Goal: Communication & Community: Connect with others

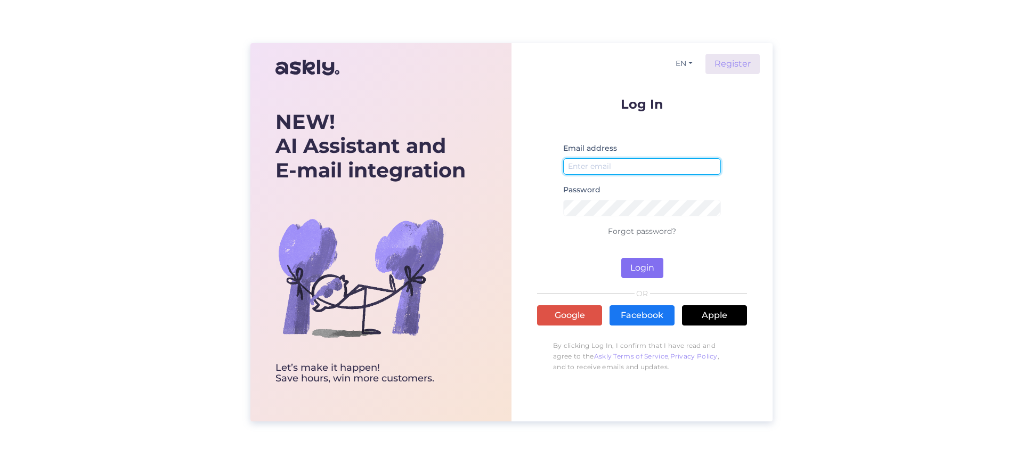
type input "[EMAIL_ADDRESS][DOMAIN_NAME]"
click at [647, 263] on button "Login" at bounding box center [642, 268] width 42 height 20
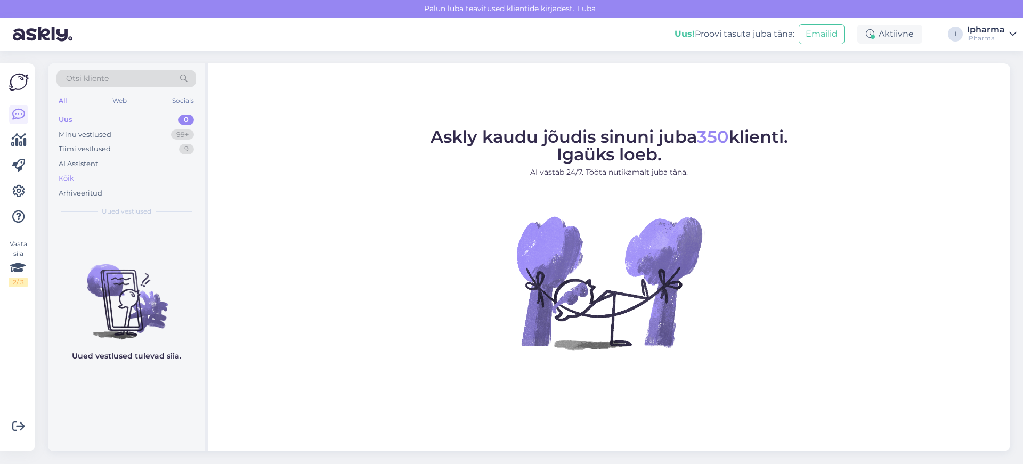
click at [69, 175] on div "Kõik" at bounding box center [66, 178] width 15 height 11
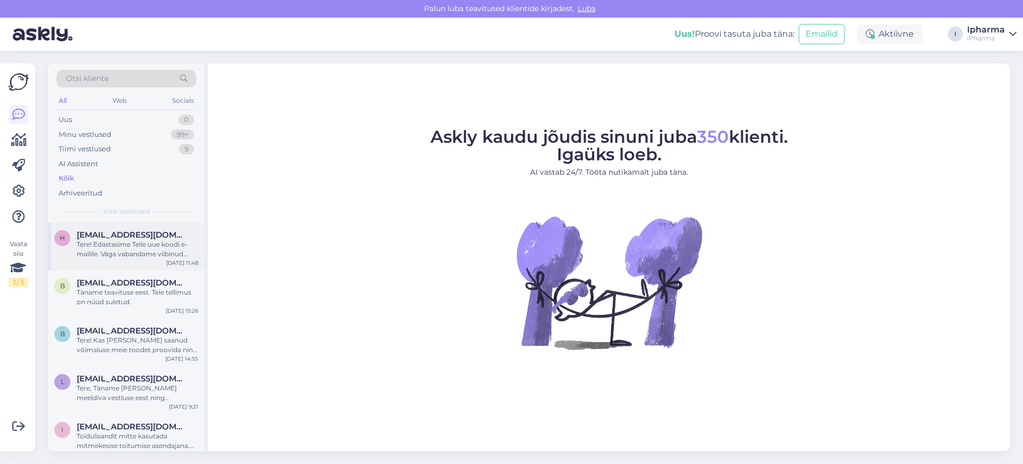
click at [136, 239] on span "[EMAIL_ADDRESS][DOMAIN_NAME]" at bounding box center [132, 235] width 111 height 10
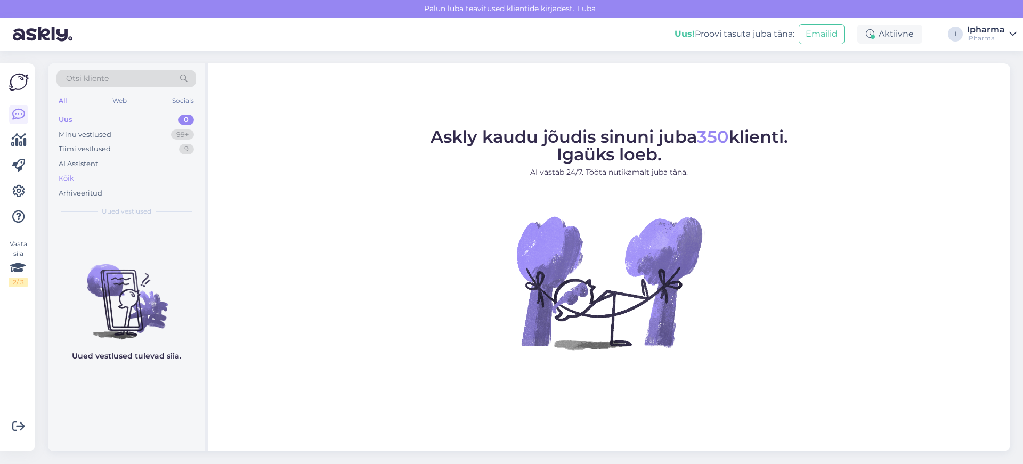
click at [98, 178] on div "Kõik" at bounding box center [126, 178] width 140 height 15
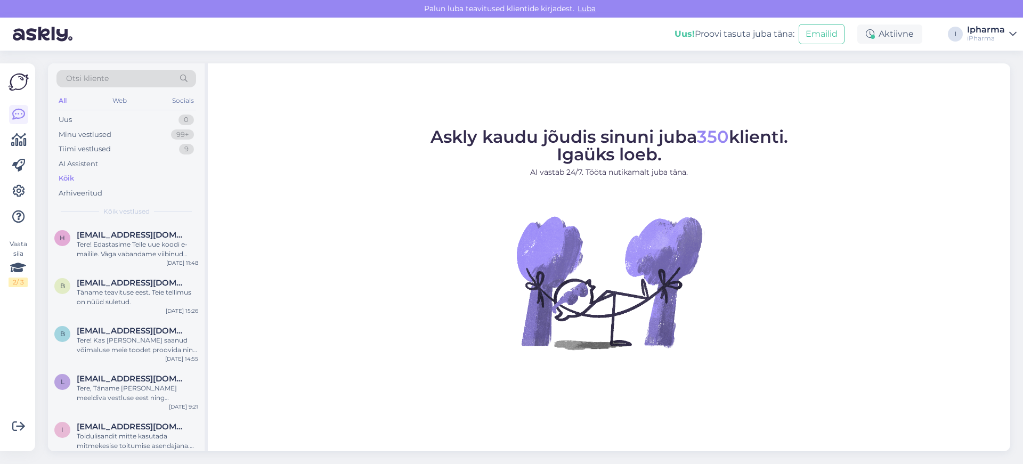
click at [65, 183] on div "Kõik" at bounding box center [66, 178] width 15 height 11
click at [66, 183] on div "Kõik" at bounding box center [66, 178] width 15 height 11
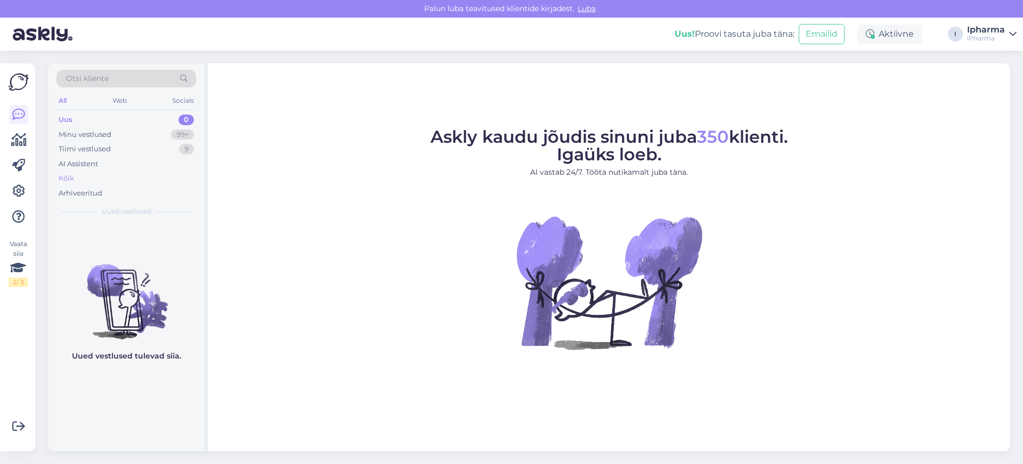
click at [88, 180] on div "Kõik" at bounding box center [126, 178] width 140 height 15
